Goal: Find specific page/section: Find specific page/section

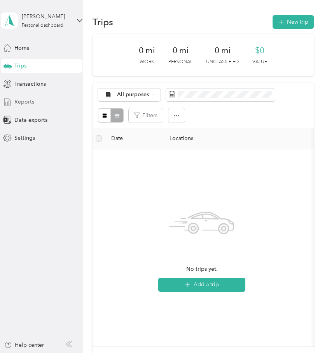
click at [27, 103] on span "Reports" at bounding box center [24, 102] width 20 height 8
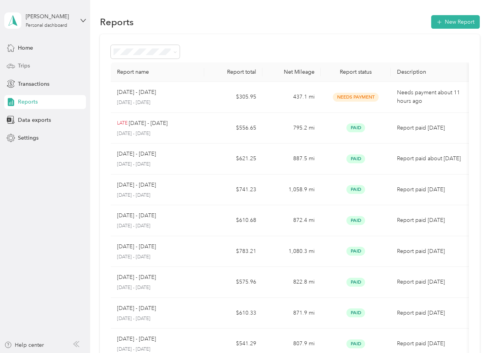
click at [28, 64] on span "Trips" at bounding box center [24, 66] width 12 height 8
